Goal: Transaction & Acquisition: Purchase product/service

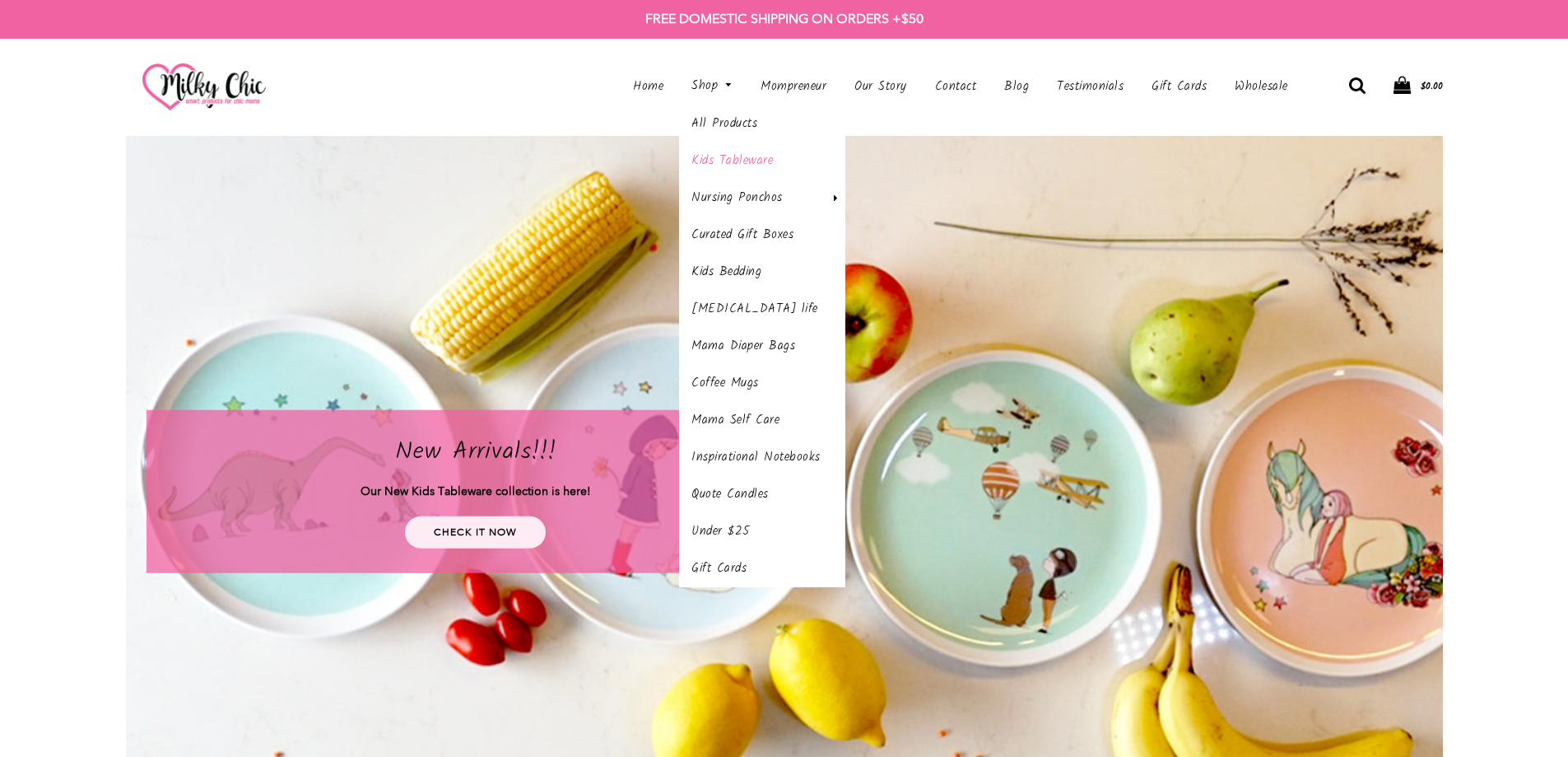
click at [716, 154] on link "Kids Tableware" at bounding box center [762, 162] width 166 height 37
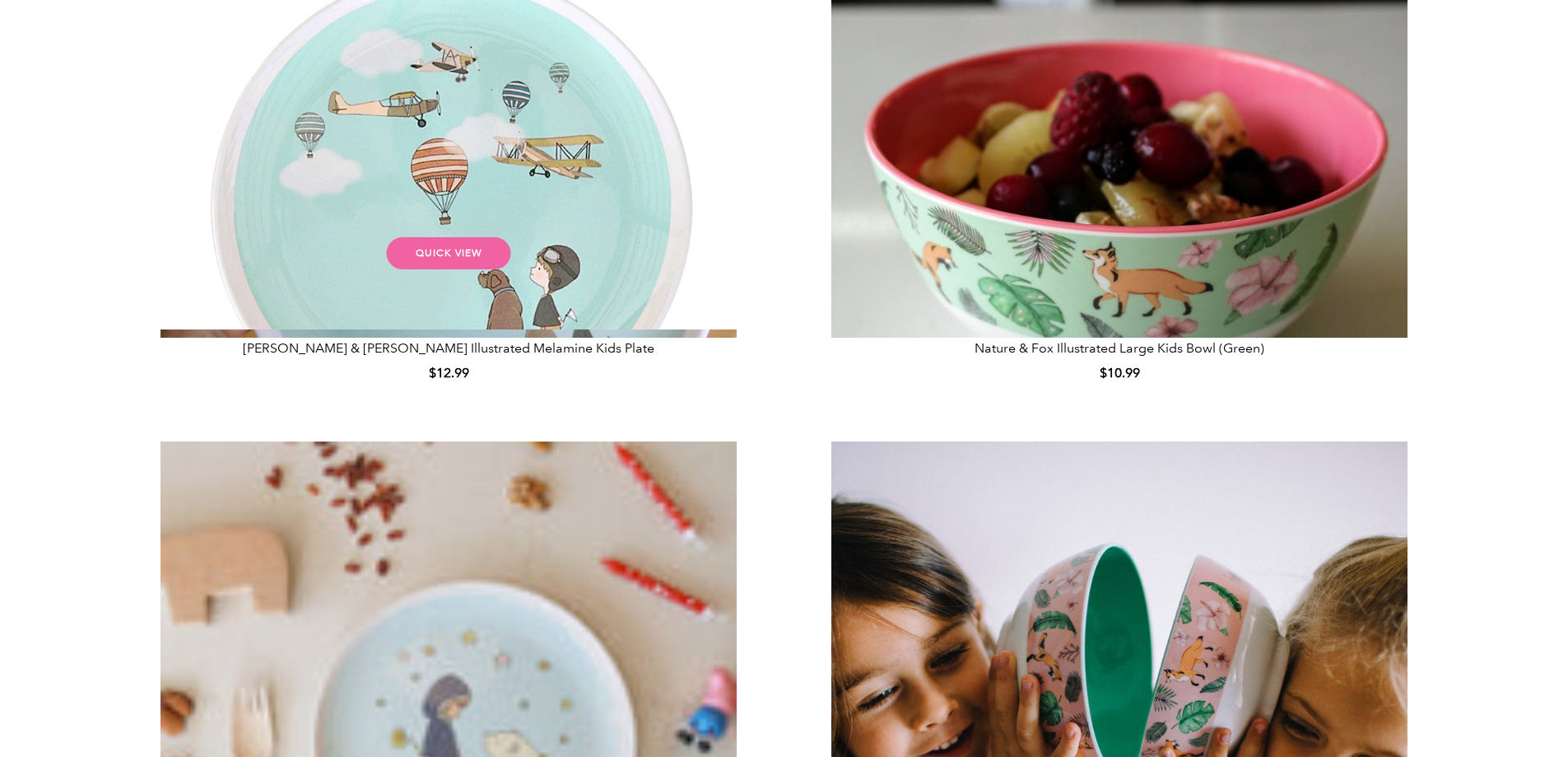
scroll to position [1483, 0]
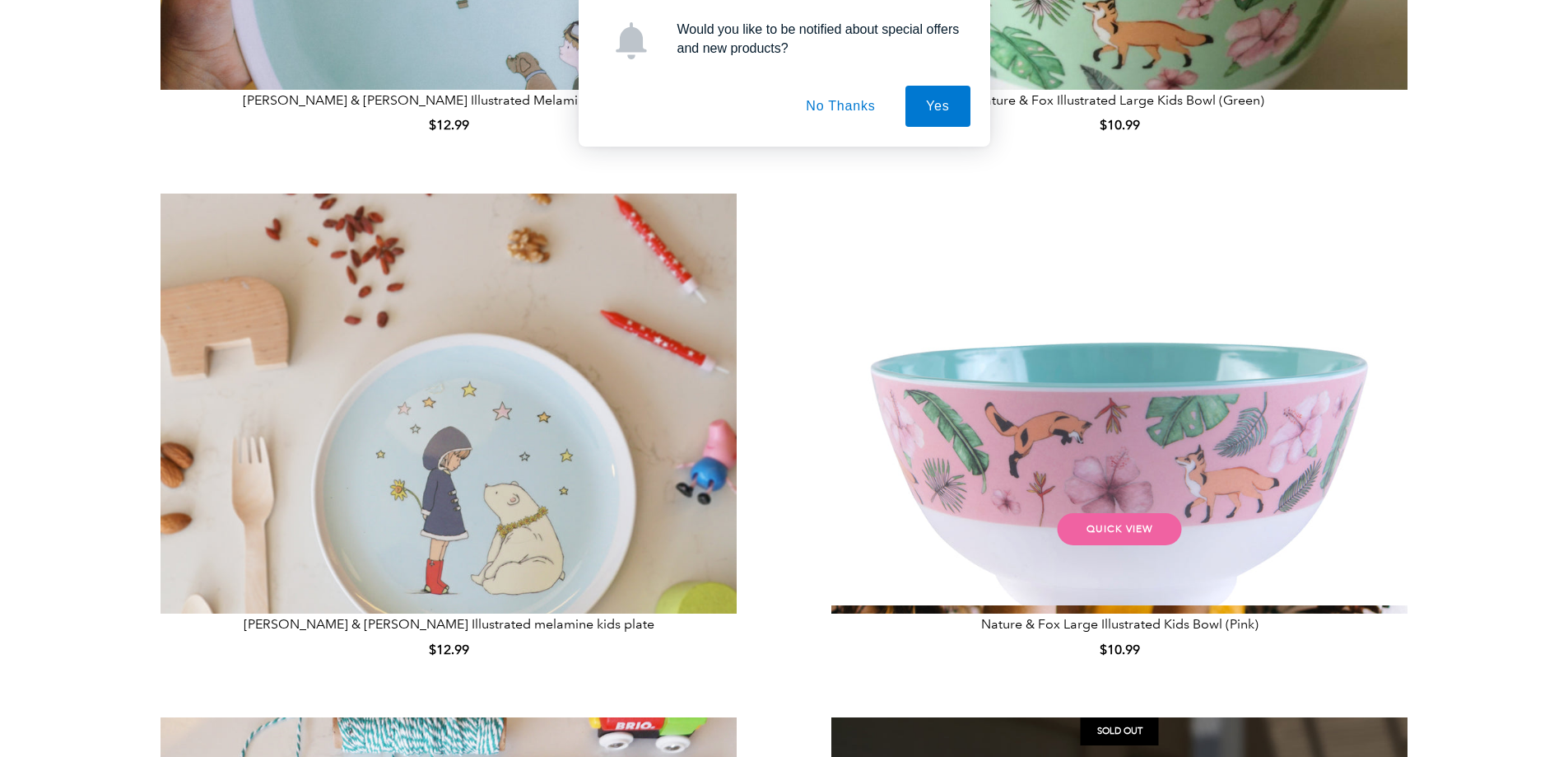
click at [1226, 367] on img at bounding box center [1119, 482] width 647 height 577
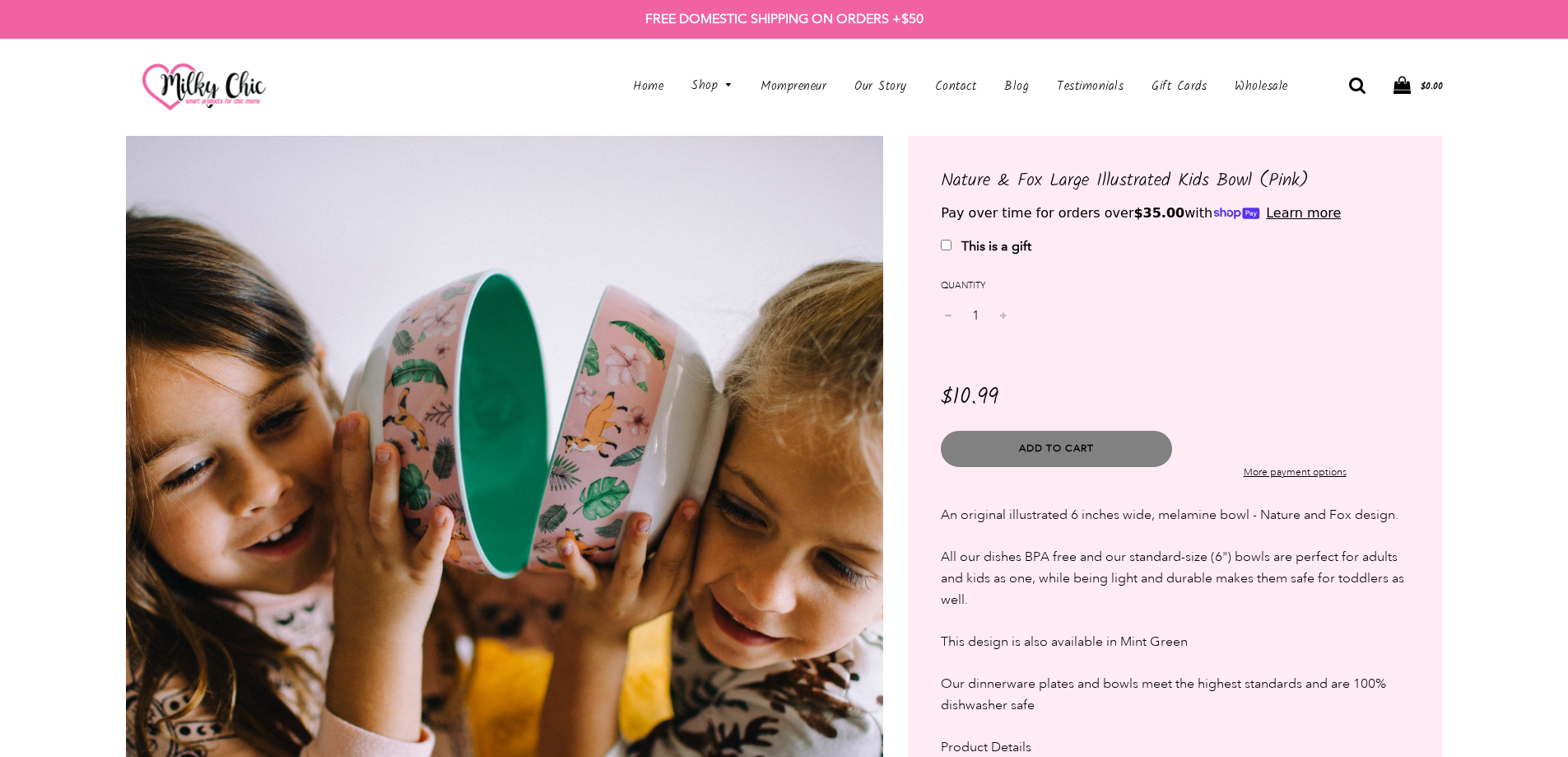
click at [575, 451] on img at bounding box center [505, 515] width 758 height 759
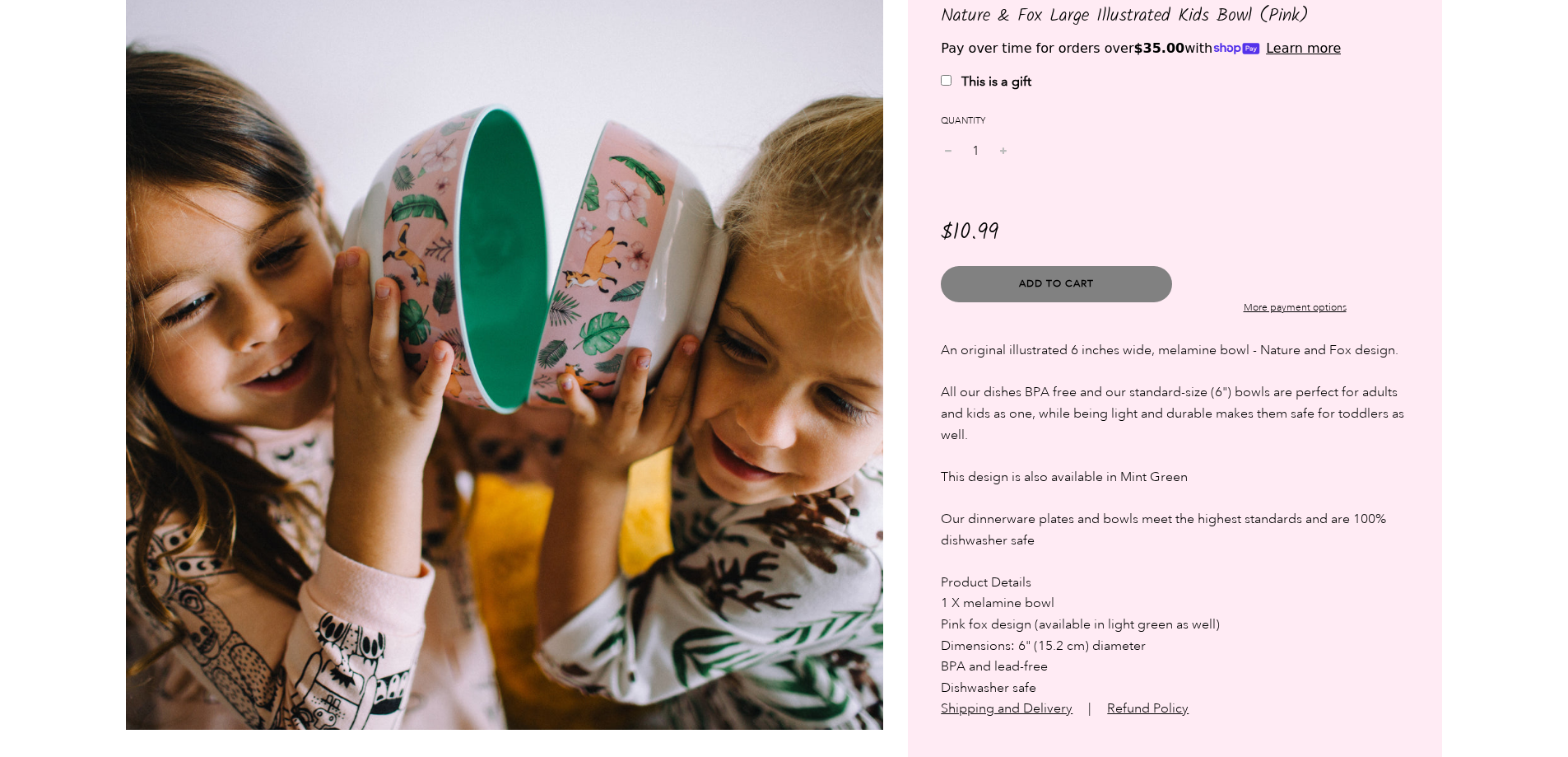
scroll to position [83, 0]
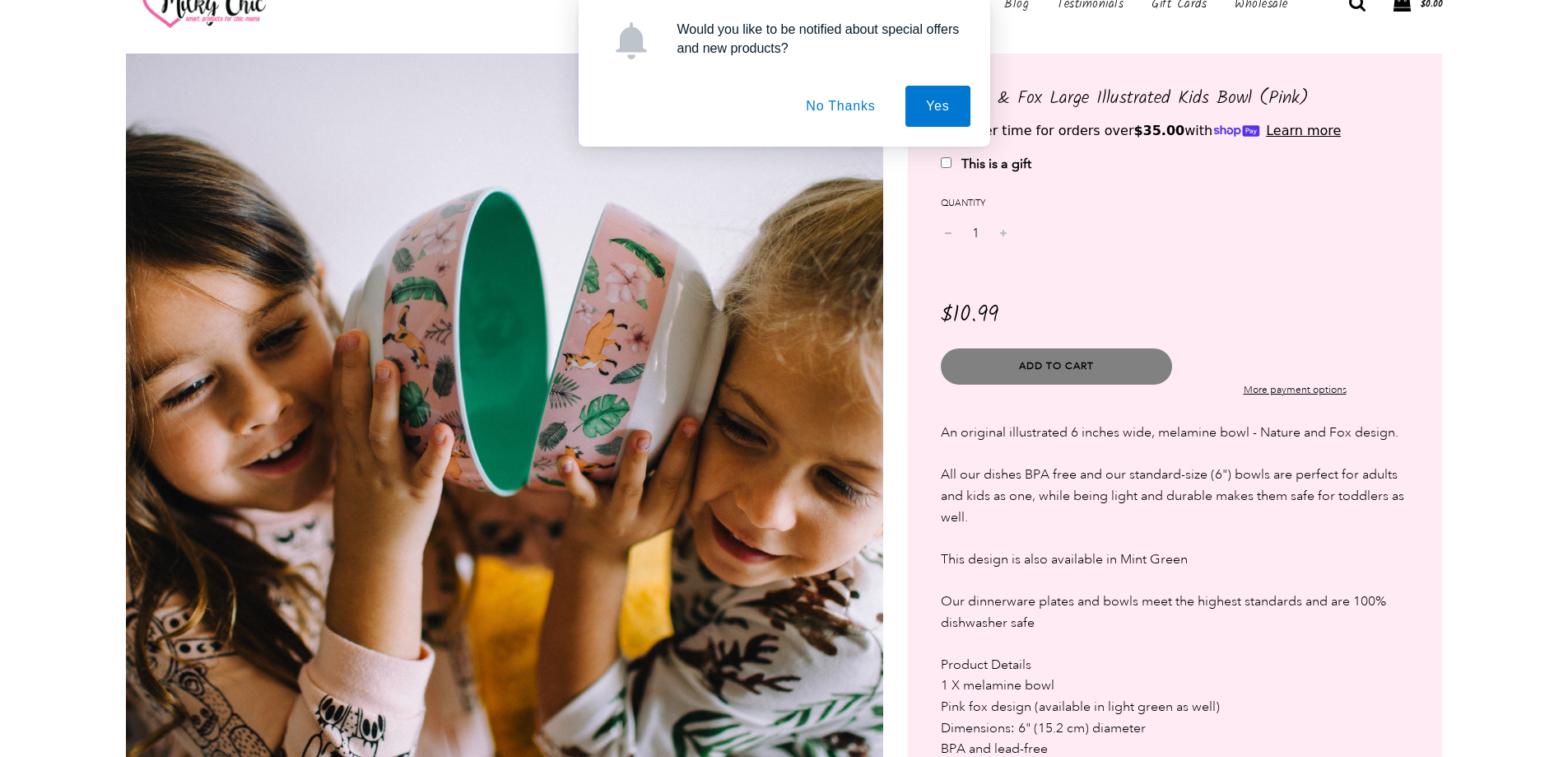
click at [856, 106] on button "No Thanks" at bounding box center [840, 106] width 110 height 41
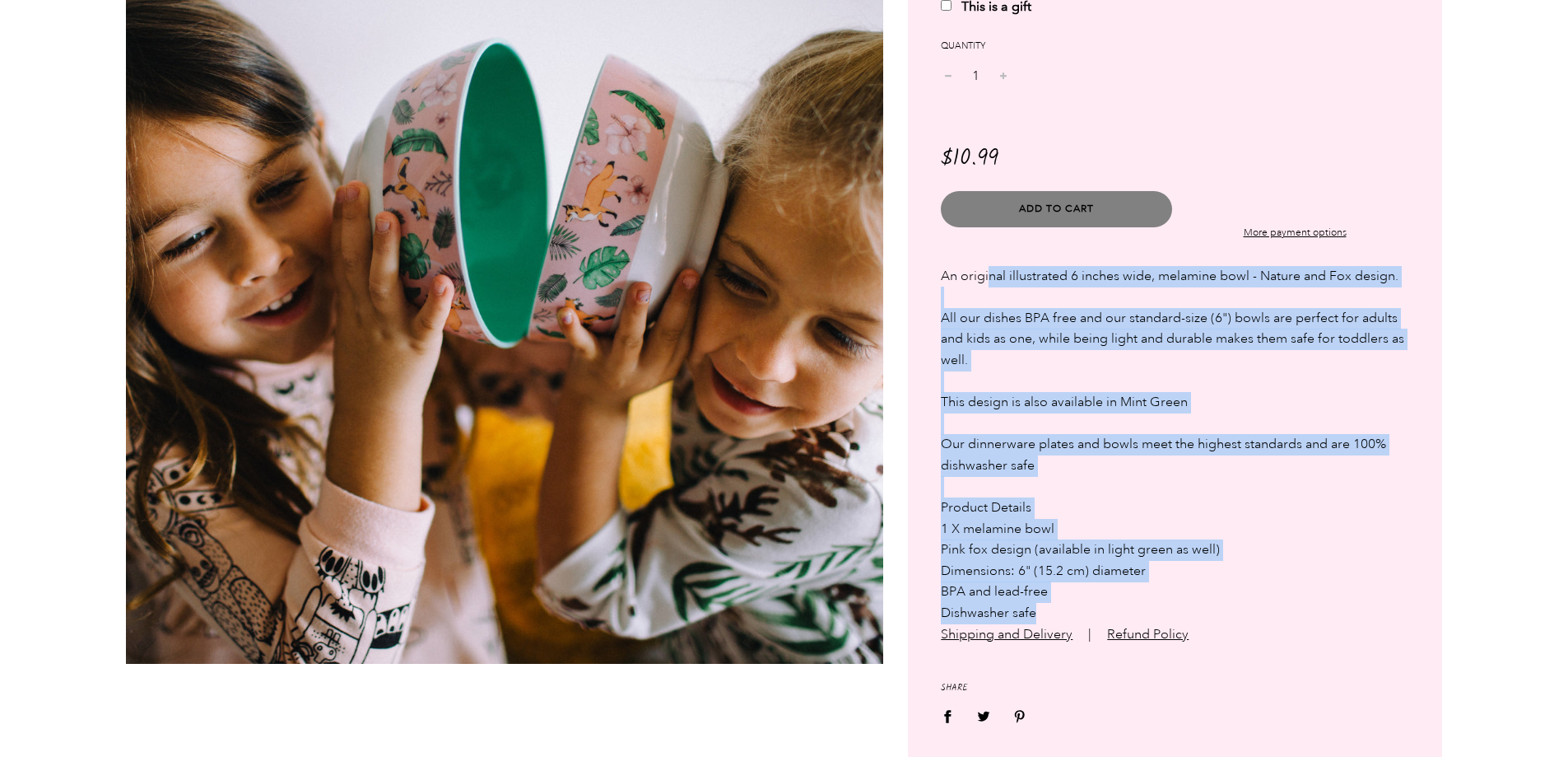
scroll to position [247, 0]
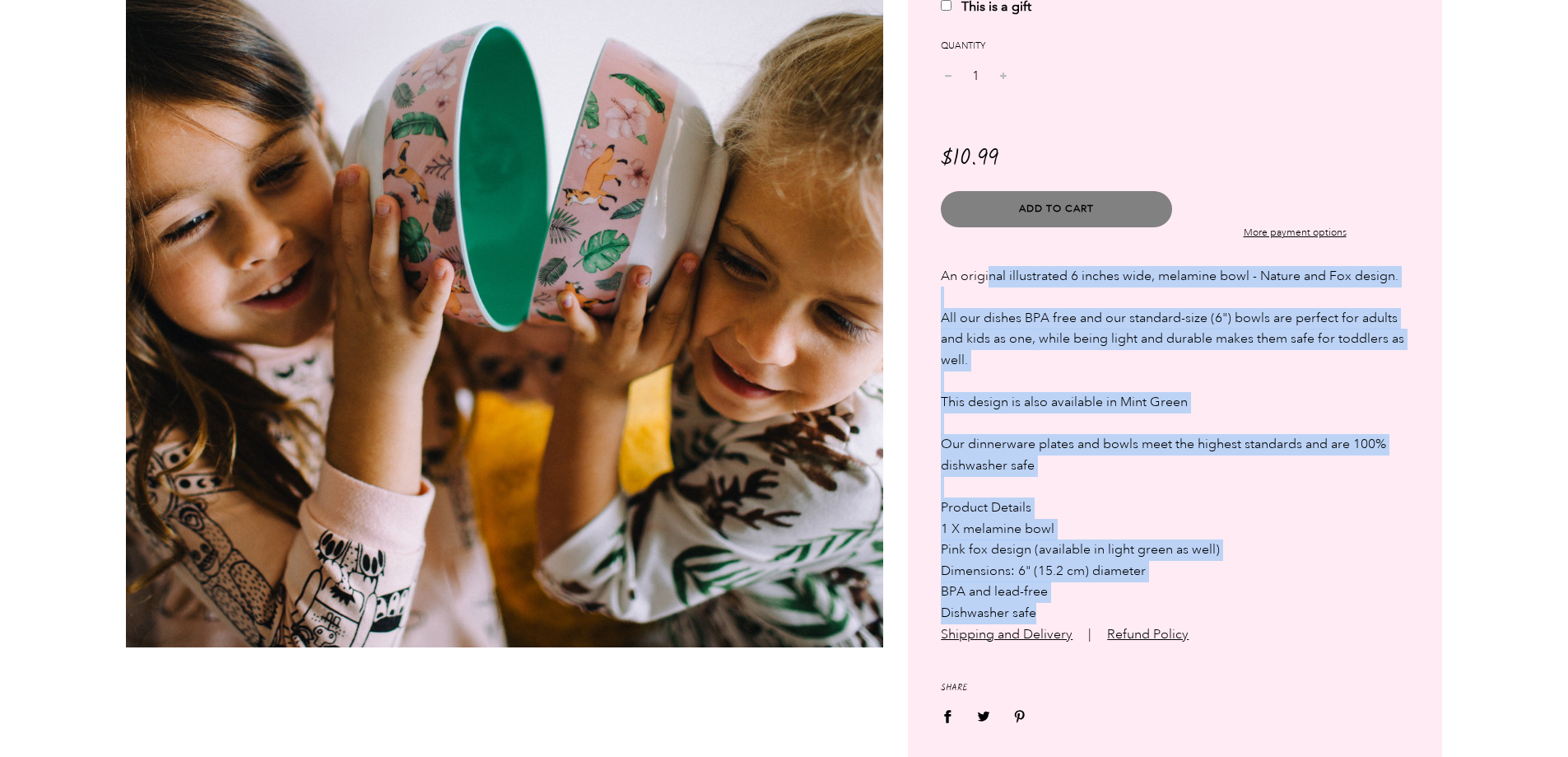
drag, startPoint x: 942, startPoint y: 446, endPoint x: 1184, endPoint y: 627, distance: 302.2
click at [1184, 627] on div "An original illustrated 6 inches wide, melamine bowl - Nature and Fox design. A…" at bounding box center [1175, 456] width 468 height 380
copy div "An original illustrated 6 inches wide, melamine bowl - Nature and Fox design. A…"
